Goal: Task Accomplishment & Management: Manage account settings

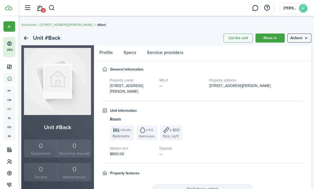
scroll to position [14, 0]
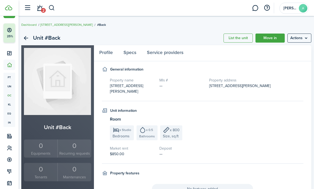
click at [264, 35] on link "Move in" at bounding box center [269, 38] width 29 height 9
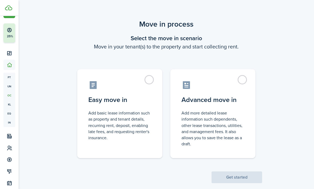
click at [150, 85] on control-radio-card-icon at bounding box center [119, 84] width 63 height 9
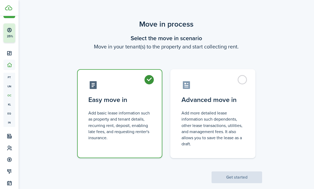
radio input "true"
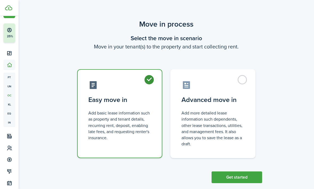
click at [250, 180] on button "Get started" at bounding box center [236, 177] width 51 height 12
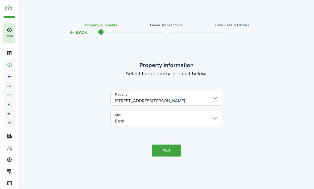
click at [169, 156] on button "Next" at bounding box center [166, 150] width 29 height 12
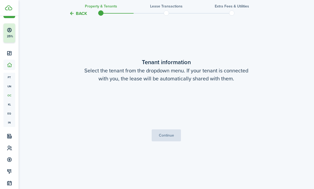
scroll to position [170, 0]
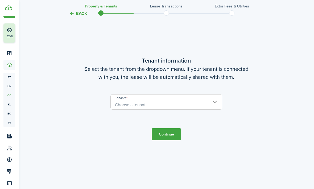
click at [213, 101] on input "Tenants" at bounding box center [166, 97] width 111 height 6
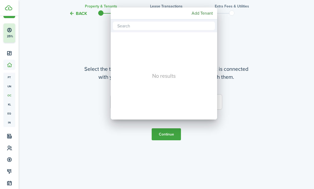
click at [207, 18] on mbsc-button "Add Tenant" at bounding box center [202, 14] width 26 height 10
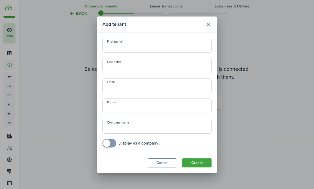
click at [31, 108] on div "Add tenant First name Last name Email Phone Company name Display as a company? …" at bounding box center [157, 94] width 314 height 189
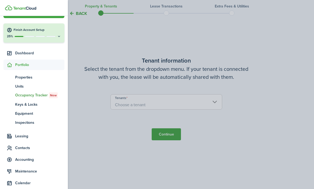
click at [2, 47] on nav "Create New Finish Account Setup 25% Dashboard Portfolio pt Properties un Units …" at bounding box center [34, 116] width 68 height 228
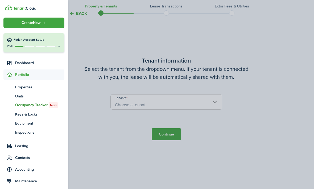
scroll to position [7, 0]
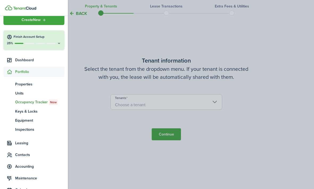
click at [30, 38] on h4 "Finish Account Setup" at bounding box center [38, 37] width 48 height 5
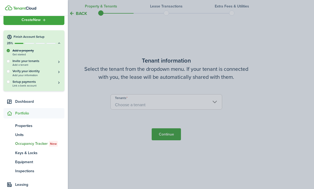
click at [19, 60] on h5 "Invite your tenants" at bounding box center [37, 61] width 49 height 5
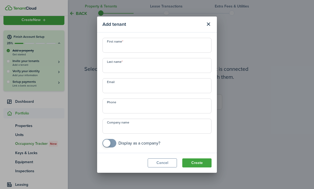
click at [209, 20] on button "Close modal" at bounding box center [208, 24] width 9 height 9
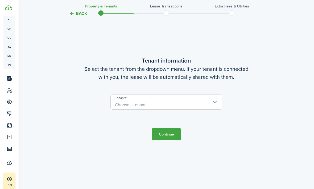
scroll to position [75, 0]
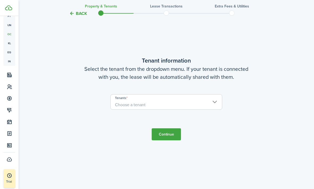
click at [11, 9] on img at bounding box center [8, 7] width 7 height 5
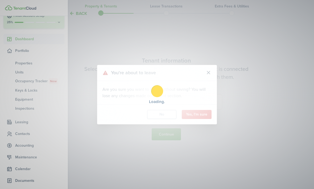
scroll to position [17, 0]
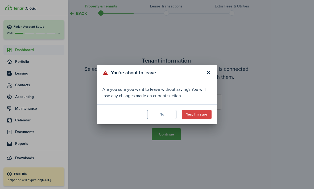
click at [163, 113] on button "No" at bounding box center [161, 114] width 29 height 9
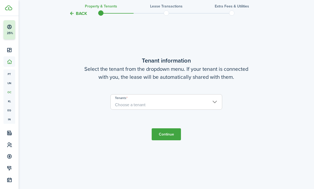
click at [11, 22] on button "Finish Account Setup 25%" at bounding box center [25, 29] width 44 height 19
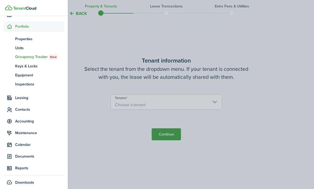
scroll to position [94, 0]
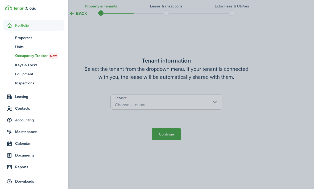
click at [19, 167] on span "Reports" at bounding box center [39, 167] width 49 height 6
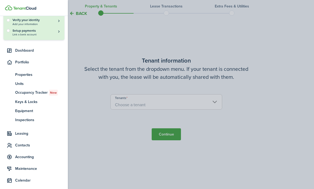
scroll to position [58, 0]
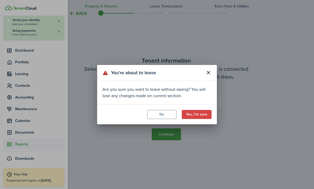
click at [156, 113] on button "No" at bounding box center [161, 114] width 29 height 9
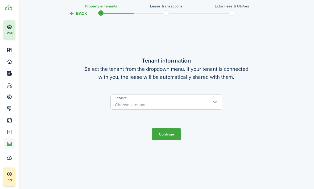
scroll to position [17, 0]
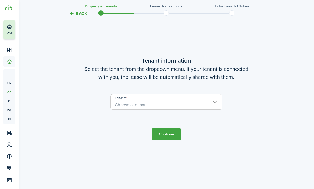
click at [121, 101] on input "Tenants" at bounding box center [166, 97] width 111 height 6
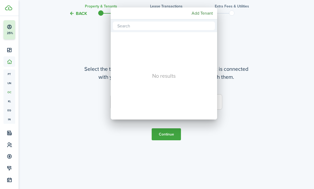
click at [200, 16] on mbsc-button "Add Tenant" at bounding box center [202, 14] width 26 height 10
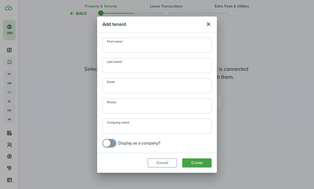
click at [28, 136] on div "Add tenant First name Last name Email Phone Company name Display as a company? …" at bounding box center [157, 94] width 314 height 189
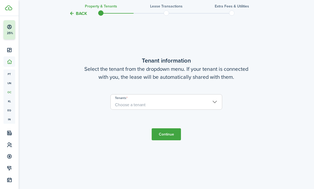
click at [26, 131] on div "Back Property & Tenants Lease Transactions Extra fees & Utilities Property info…" at bounding box center [166, 20] width 295 height 344
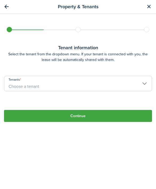
click at [22, 83] on span "Choose a tenant" at bounding box center [24, 86] width 31 height 6
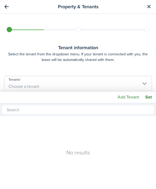
click at [136, 73] on div at bounding box center [77, 94] width 241 height 274
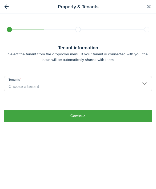
click at [41, 76] on input "Tenants" at bounding box center [77, 79] width 147 height 6
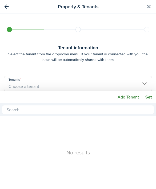
click at [127, 92] on mbsc-button "Add Tenant" at bounding box center [128, 97] width 26 height 10
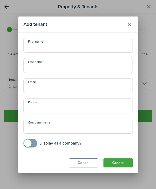
click at [32, 42] on input "First name" at bounding box center [77, 45] width 109 height 15
type input "[PERSON_NAME]"
click at [33, 67] on input "Last name" at bounding box center [77, 65] width 109 height 15
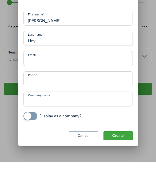
click at [35, 78] on input "Email" at bounding box center [77, 85] width 109 height 15
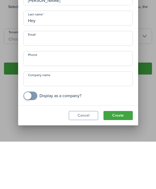
click at [42, 58] on input "Hey" at bounding box center [77, 65] width 109 height 15
type input "[PERSON_NAME]"
click at [28, 78] on input "Email" at bounding box center [77, 85] width 109 height 15
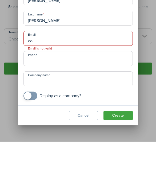
type input "c"
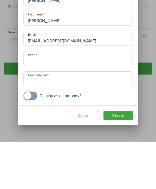
type input "[EMAIL_ADDRESS][DOMAIN_NAME]"
click at [32, 98] on input "Phone" at bounding box center [77, 105] width 109 height 15
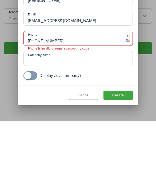
type input "[PHONE_NUMBER]"
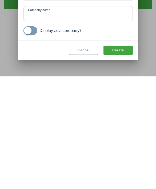
scroll to position [0, 0]
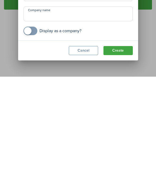
click at [116, 158] on button "Create" at bounding box center [117, 162] width 29 height 9
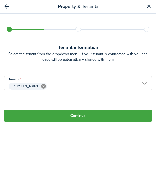
click at [29, 110] on button "Continue" at bounding box center [78, 116] width 148 height 12
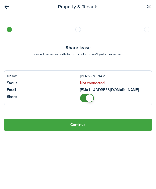
click at [19, 119] on button "Continue" at bounding box center [78, 125] width 148 height 12
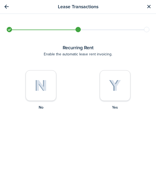
click at [109, 81] on img at bounding box center [115, 86] width 12 height 12
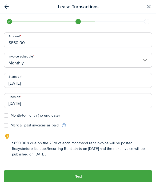
scroll to position [30, 0]
click at [111, 173] on button "Next" at bounding box center [78, 176] width 148 height 12
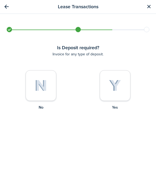
scroll to position [2, 0]
click at [120, 81] on img at bounding box center [115, 86] width 12 height 12
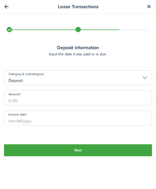
click at [16, 90] on input "Amount" at bounding box center [78, 97] width 148 height 15
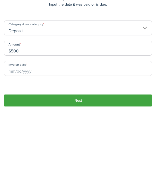
click at [16, 111] on input "Invoice date" at bounding box center [78, 118] width 148 height 15
type input "$500.00"
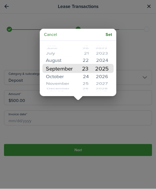
click at [106, 36] on mbsc-button "Set" at bounding box center [108, 35] width 11 height 10
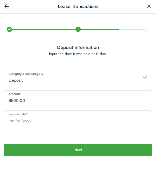
type input "[DATE]"
click at [31, 144] on button "Next" at bounding box center [78, 150] width 148 height 12
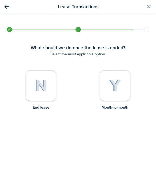
click at [112, 80] on img at bounding box center [115, 86] width 12 height 12
radio input "true"
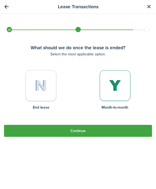
click at [31, 125] on button "Continue" at bounding box center [78, 131] width 148 height 12
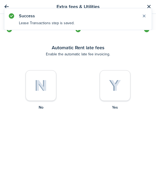
click at [106, 73] on div at bounding box center [114, 85] width 31 height 31
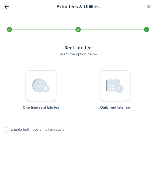
click at [35, 89] on div at bounding box center [41, 85] width 31 height 31
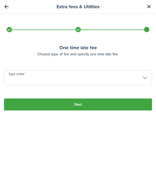
click at [13, 70] on input "Type of fee" at bounding box center [78, 77] width 148 height 15
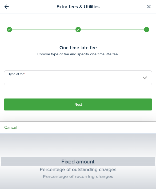
click at [136, 93] on div at bounding box center [77, 94] width 241 height 274
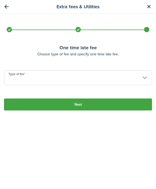
click at [142, 70] on input "Type of fee" at bounding box center [78, 77] width 148 height 15
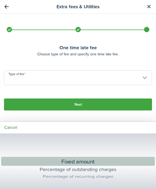
click at [100, 156] on div "Fixed amount" at bounding box center [78, 161] width 134 height 10
type input "Fixed amount"
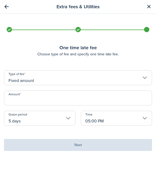
click at [131, 90] on input "Amount" at bounding box center [78, 97] width 148 height 15
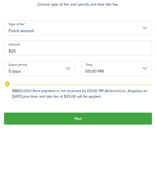
type input "$250"
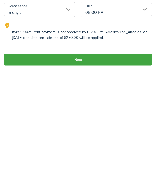
click at [126, 162] on button "Next" at bounding box center [78, 168] width 148 height 12
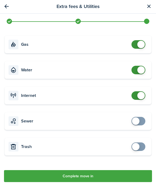
scroll to position [53, 0]
click at [24, 178] on button "Complete move in" at bounding box center [78, 176] width 148 height 12
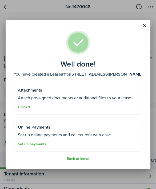
click at [27, 143] on link "Set up payments" at bounding box center [32, 144] width 28 height 4
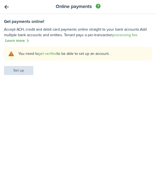
click at [44, 54] on link "get verified" at bounding box center [47, 54] width 19 height 6
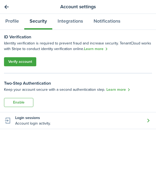
click at [10, 60] on link "Verify account" at bounding box center [20, 61] width 32 height 9
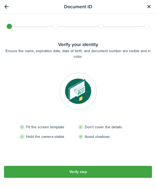
click at [28, 166] on button "Verify step" at bounding box center [78, 172] width 148 height 12
click at [6, 3] on button "button" at bounding box center [6, 6] width 9 height 9
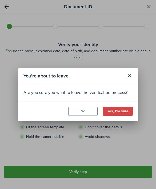
click at [122, 114] on button "Yes, I'm sure" at bounding box center [118, 111] width 30 height 9
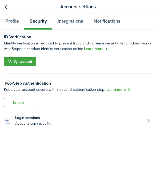
click at [8, 11] on link "Go back" at bounding box center [6, 6] width 9 height 9
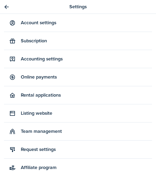
click at [28, 24] on link "Account settings" at bounding box center [78, 23] width 148 height 18
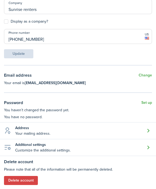
scroll to position [105, 0]
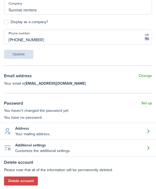
click at [13, 181] on button "Delete account" at bounding box center [21, 180] width 34 height 9
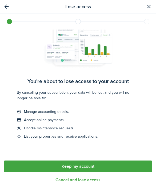
scroll to position [50, 0]
click at [95, 182] on button "Cancel and lose access" at bounding box center [77, 179] width 45 height 5
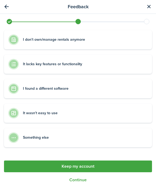
click at [83, 182] on button "Continue" at bounding box center [77, 179] width 17 height 5
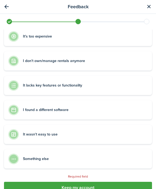
scroll to position [40, 0]
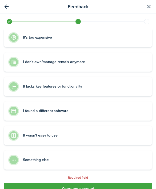
click at [70, 33] on label "It's too expensive" at bounding box center [78, 37] width 148 height 19
radio input "true"
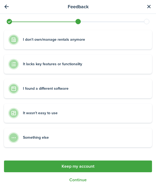
scroll to position [63, 0]
click at [82, 180] on button "Continue" at bounding box center [77, 179] width 17 height 5
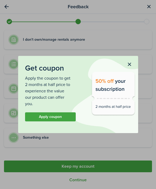
click at [128, 65] on button "button" at bounding box center [129, 64] width 9 height 9
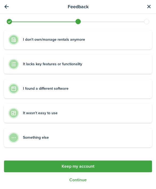
click at [80, 180] on button "Continue" at bounding box center [77, 179] width 17 height 5
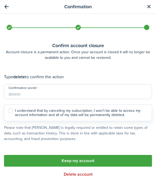
scroll to position [2, 0]
click at [9, 109] on label "I understand that by canceling my subscription, I won’t be able to access my ac…" at bounding box center [77, 113] width 139 height 9
click at [8, 113] on input "I understand that by canceling my subscription, I won’t be able to access my ac…" at bounding box center [8, 113] width 0 height 0
checkbox input "true"
click at [71, 172] on button "Delete account" at bounding box center [78, 174] width 29 height 5
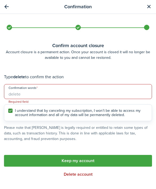
scroll to position [0, 0]
click at [17, 87] on input "Confirmation words" at bounding box center [78, 91] width 148 height 15
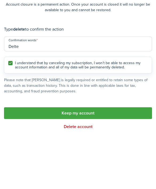
scroll to position [2, 0]
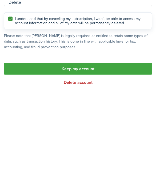
click at [67, 172] on button "Delete account" at bounding box center [78, 174] width 29 height 5
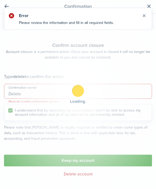
scroll to position [0, 0]
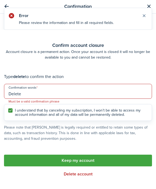
click at [33, 85] on input "Delete" at bounding box center [78, 91] width 148 height 15
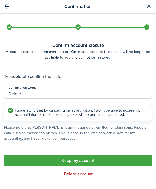
click at [69, 172] on button "Delete account" at bounding box center [78, 174] width 29 height 5
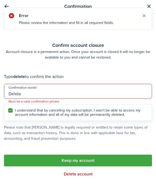
click at [90, 85] on input "Delete" at bounding box center [78, 91] width 148 height 15
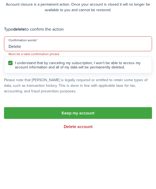
click at [100, 84] on input "Delete" at bounding box center [78, 91] width 148 height 15
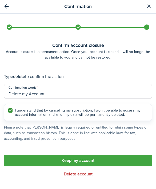
click at [90, 172] on button "Delete account" at bounding box center [78, 174] width 29 height 5
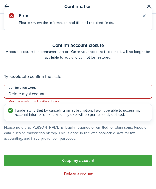
click at [59, 88] on input "Delete my Account" at bounding box center [78, 91] width 148 height 15
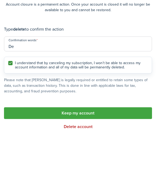
type input "D"
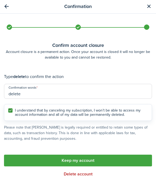
type input "delete"
click at [70, 172] on button "Delete account" at bounding box center [78, 174] width 29 height 5
